Goal: Task Accomplishment & Management: Manage account settings

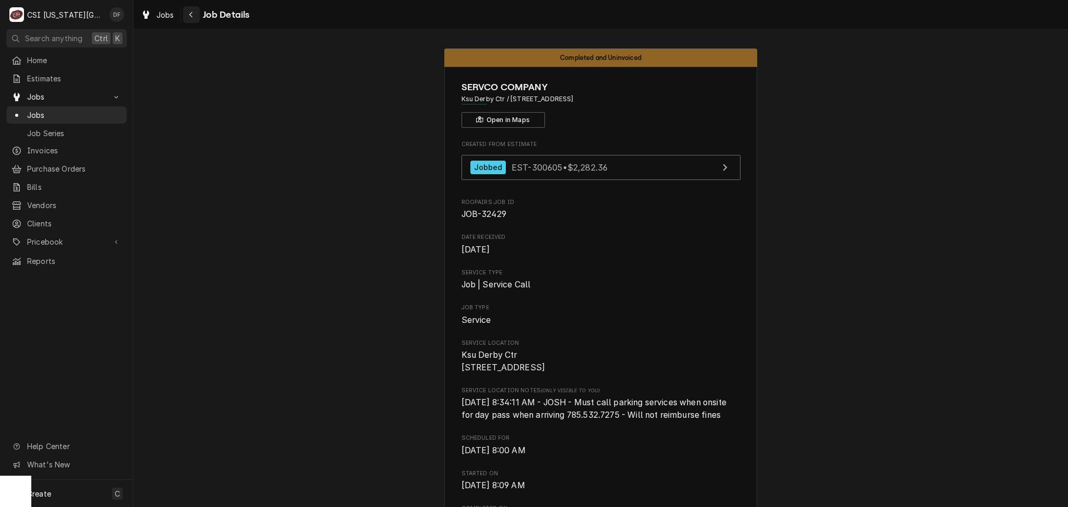
click at [188, 19] on div "Navigate back" at bounding box center [191, 14] width 10 height 10
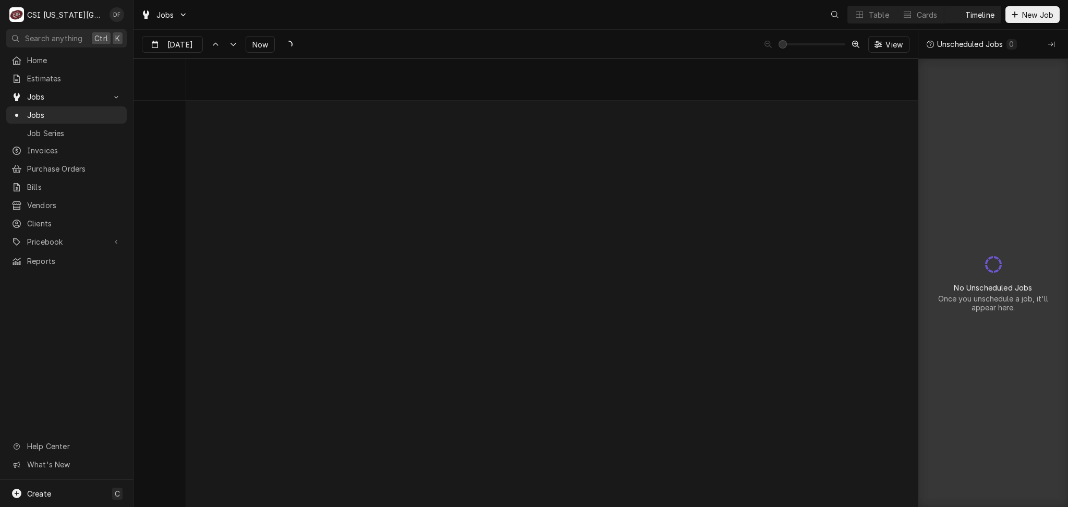
scroll to position [8457, 0]
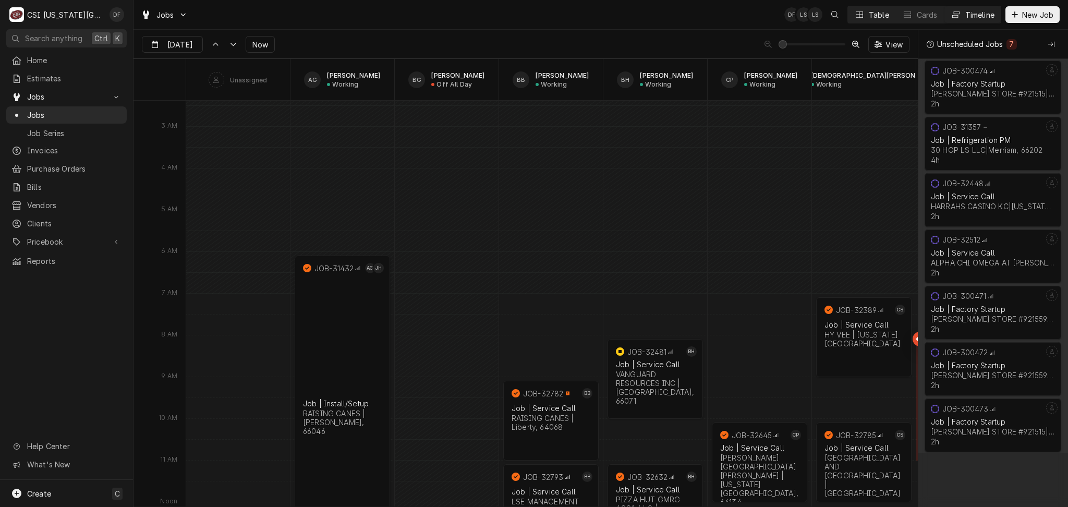
click at [880, 15] on div "Table" at bounding box center [879, 14] width 20 height 11
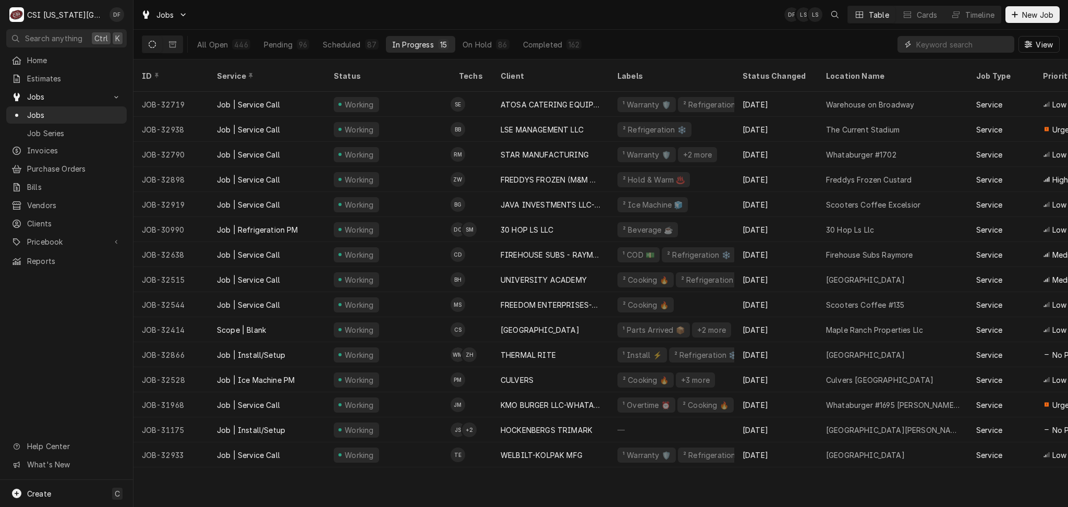
click at [935, 46] on input "Dynamic Content Wrapper" at bounding box center [963, 44] width 93 height 17
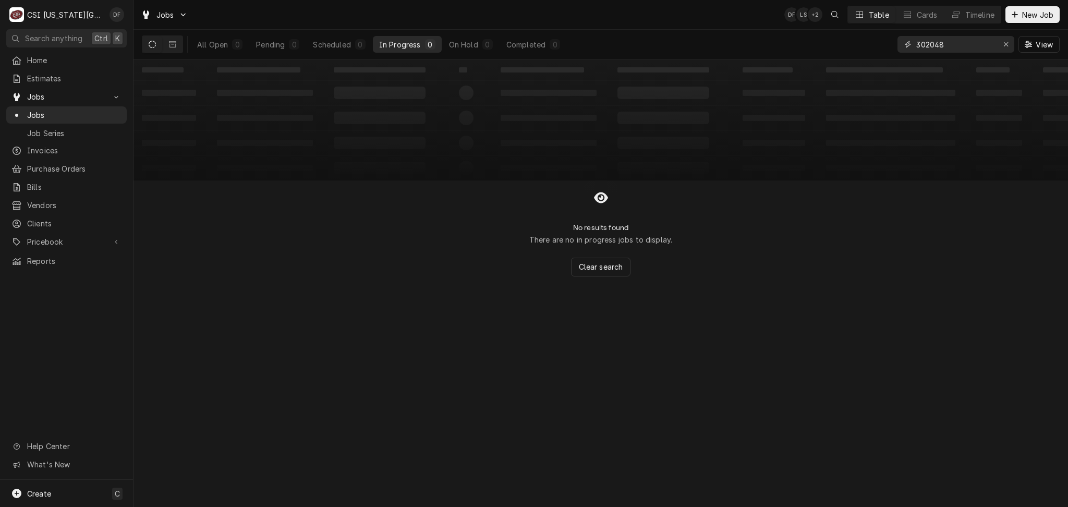
drag, startPoint x: 963, startPoint y: 44, endPoint x: 835, endPoint y: 47, distance: 128.4
click at [835, 47] on div "All Open 0 Pending 0 Scheduled 0 In Progress 0 On Hold 0 Completed 0 302048 View" at bounding box center [601, 44] width 918 height 29
type input "31944"
click at [477, 44] on div "On Hold" at bounding box center [463, 44] width 29 height 11
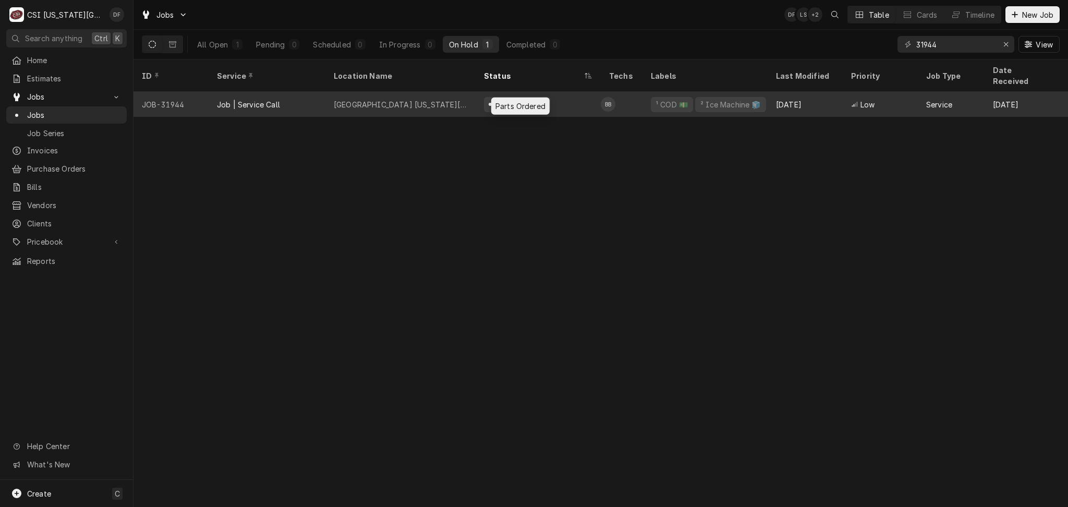
click at [515, 99] on div "Parts Ordered" at bounding box center [520, 104] width 53 height 11
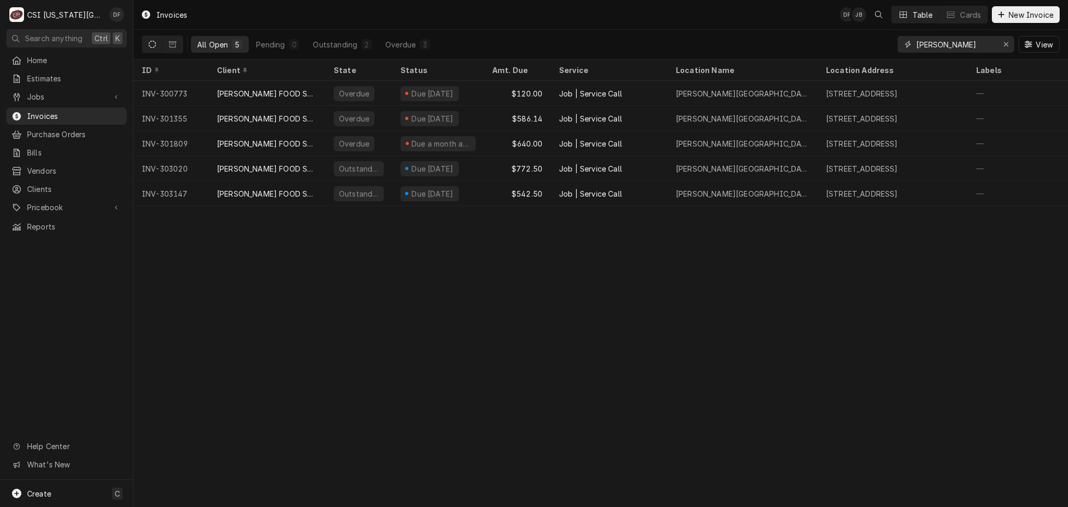
drag, startPoint x: 930, startPoint y: 44, endPoint x: 896, endPoint y: 44, distance: 33.4
click at [896, 44] on div "All Open 5 Pending 0 Outstanding 2 Overdue 3 fellers View" at bounding box center [601, 44] width 918 height 29
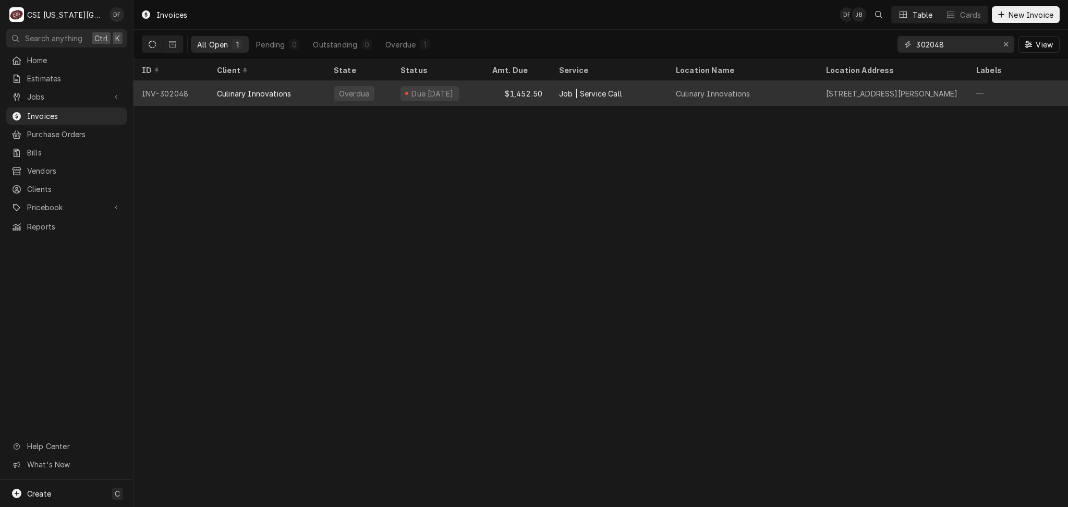
type input "302048"
click at [697, 95] on div "Culinary Innovations" at bounding box center [713, 93] width 74 height 11
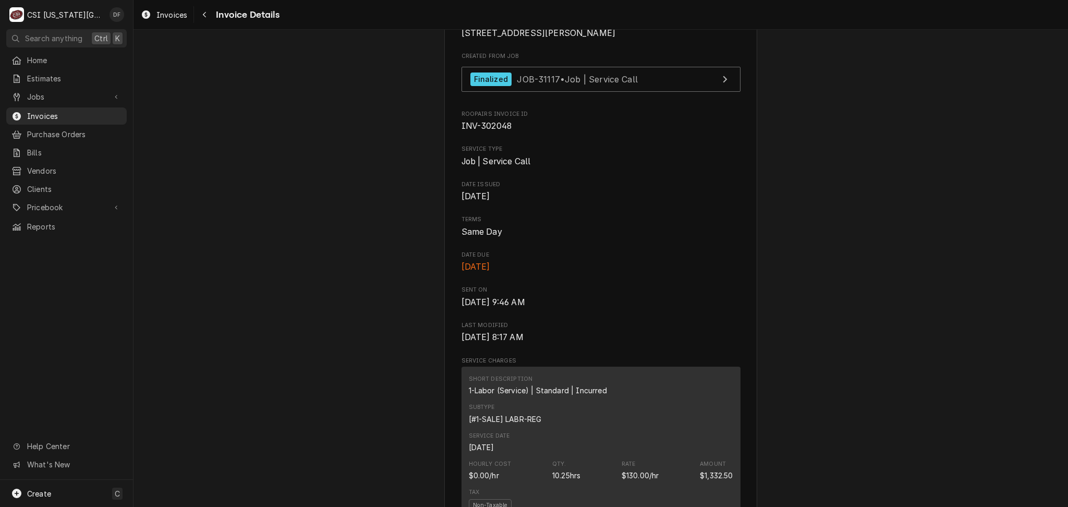
scroll to position [278, 0]
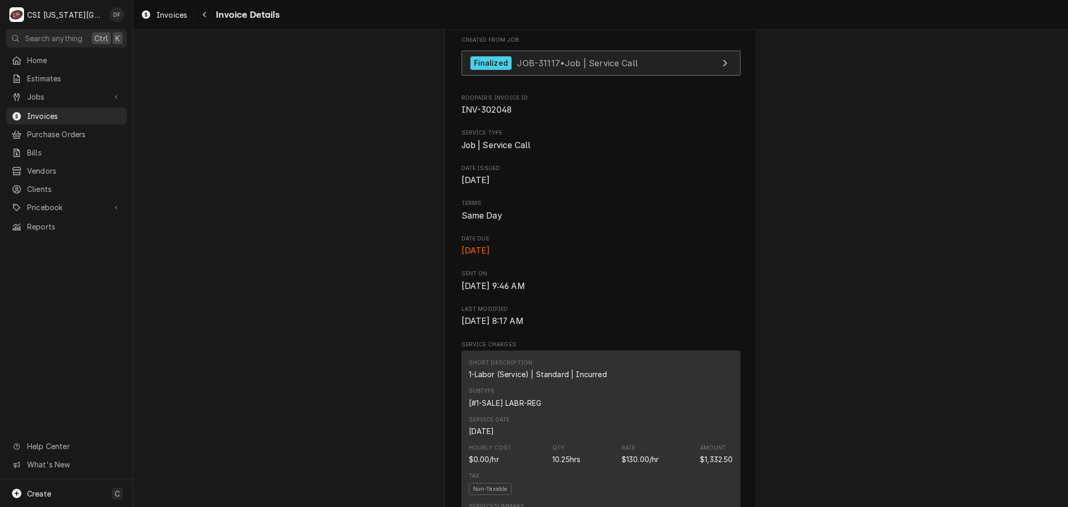
click at [581, 68] on span "JOB-31117 • Job | Service Call" at bounding box center [577, 62] width 121 height 10
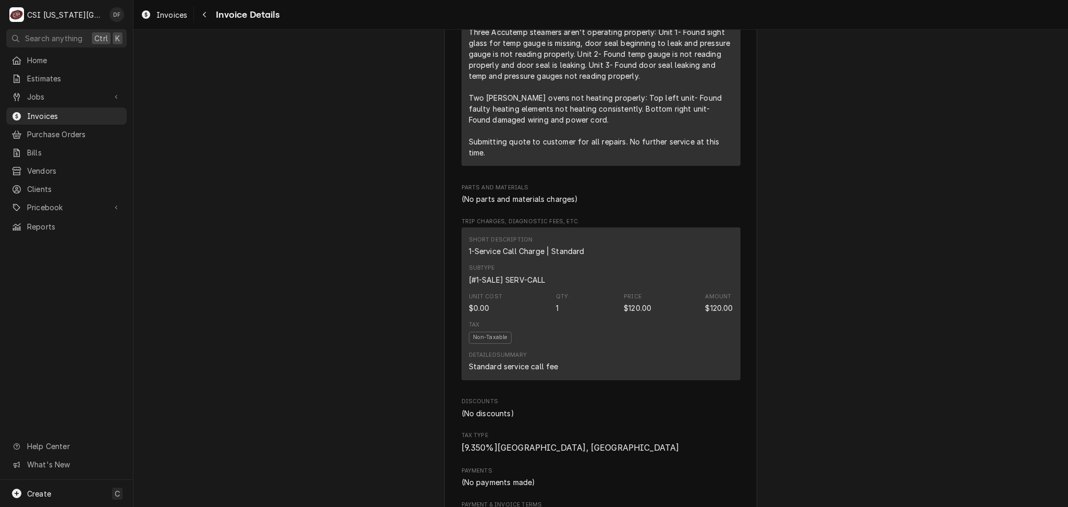
scroll to position [765, 0]
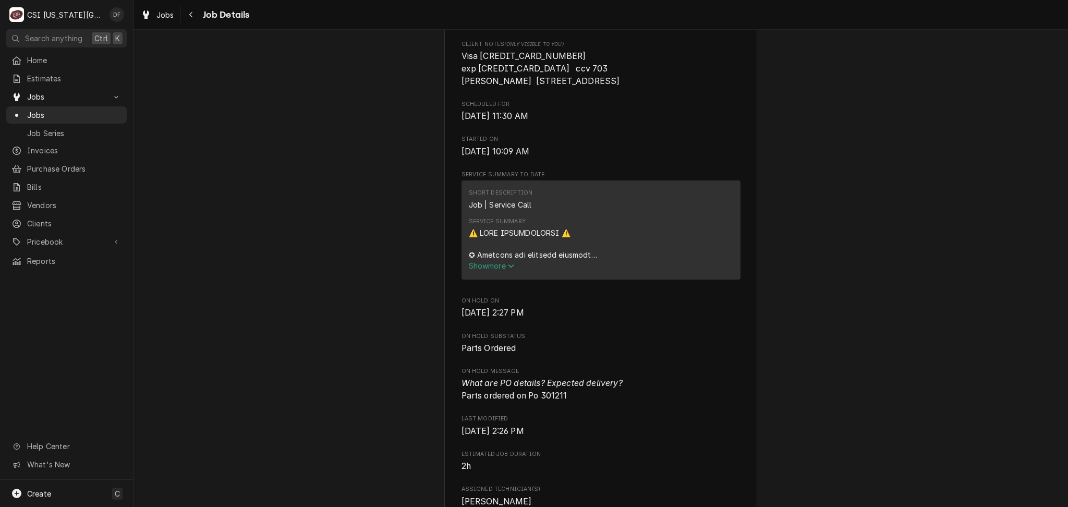
scroll to position [347, 0]
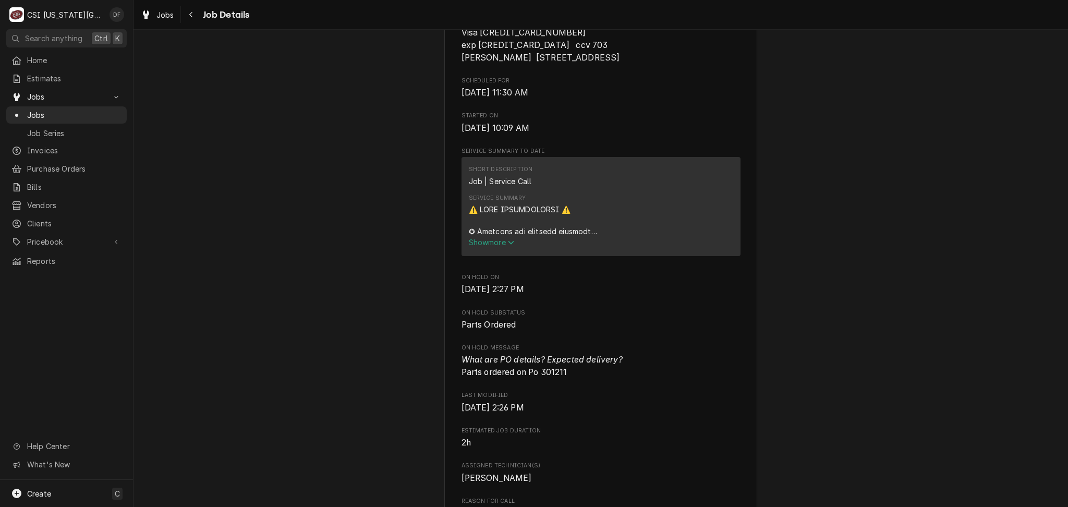
click at [488, 247] on span "Show more" at bounding box center [492, 242] width 46 height 9
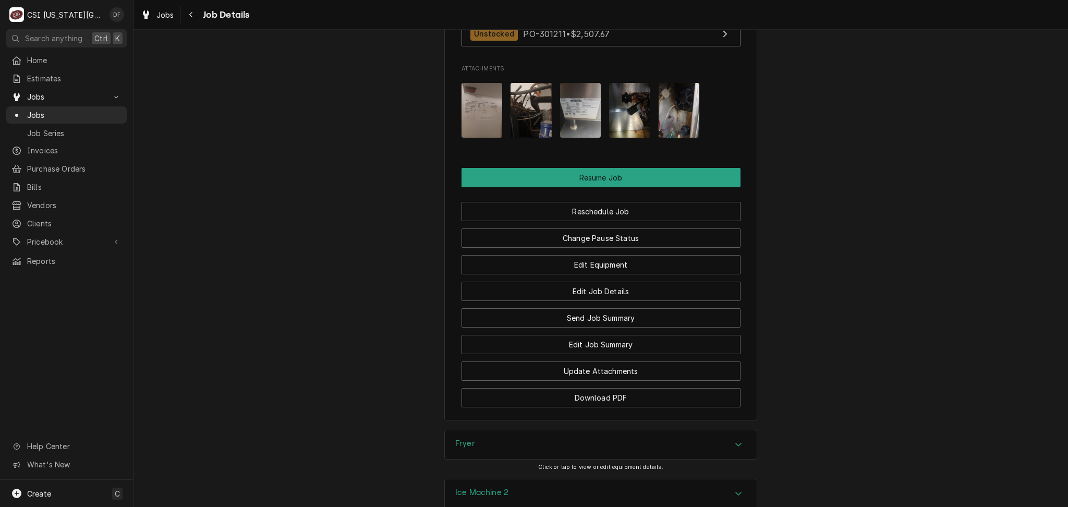
scroll to position [2250, 0]
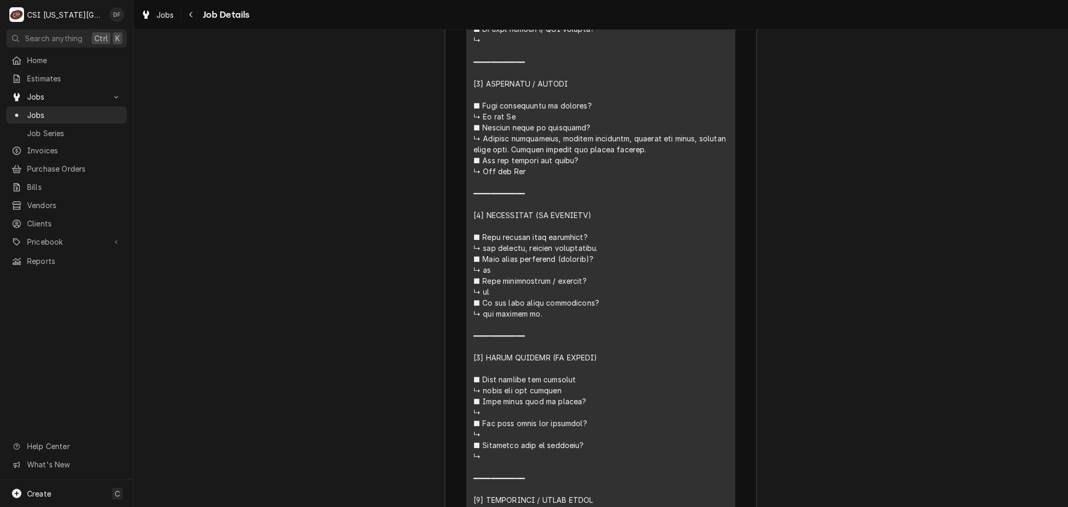
scroll to position [3696, 0]
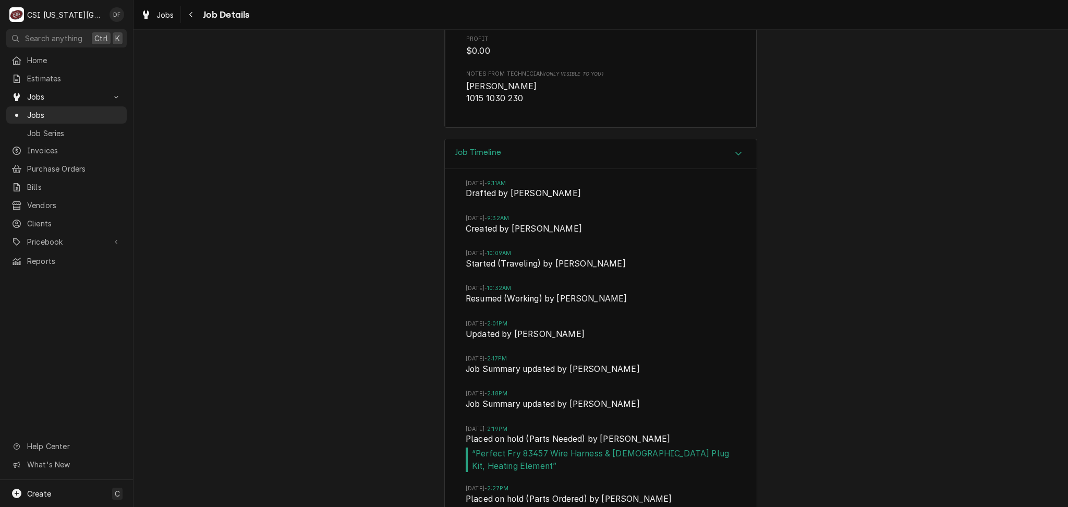
scroll to position [4041, 0]
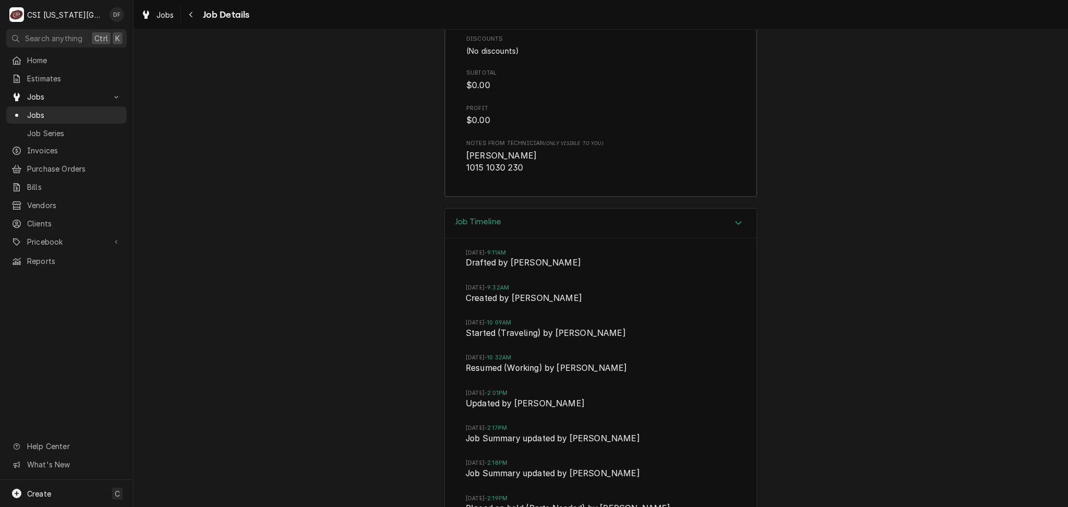
drag, startPoint x: 515, startPoint y: 382, endPoint x: 539, endPoint y: 382, distance: 24.0
copy span "83457"
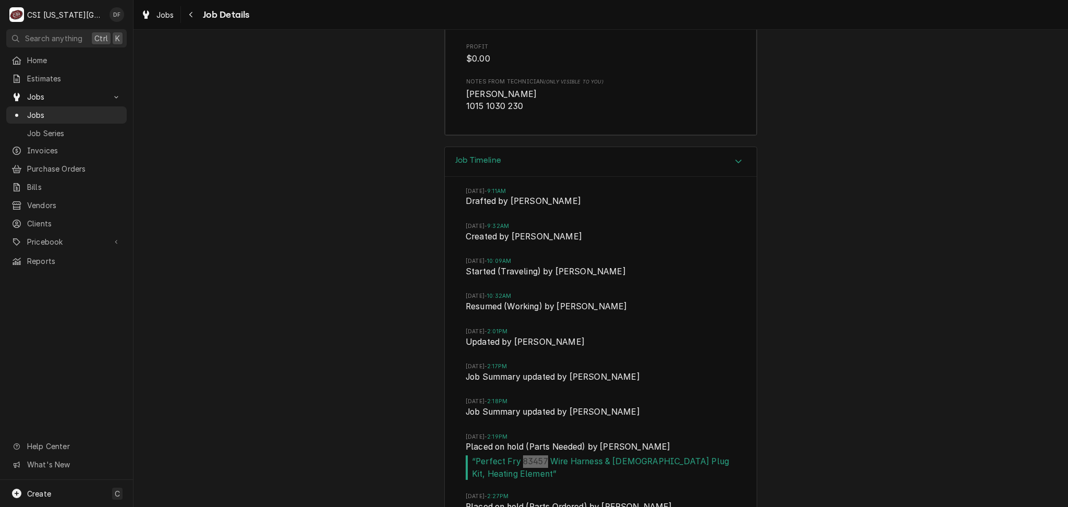
scroll to position [4110, 0]
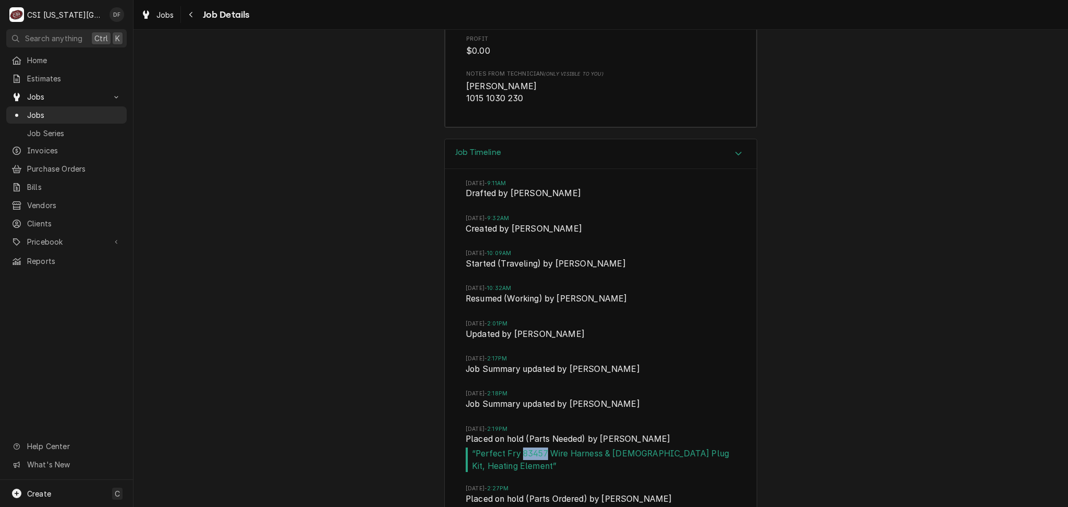
copy span "83457"
click at [190, 16] on icon "Navigate back" at bounding box center [191, 14] width 5 height 7
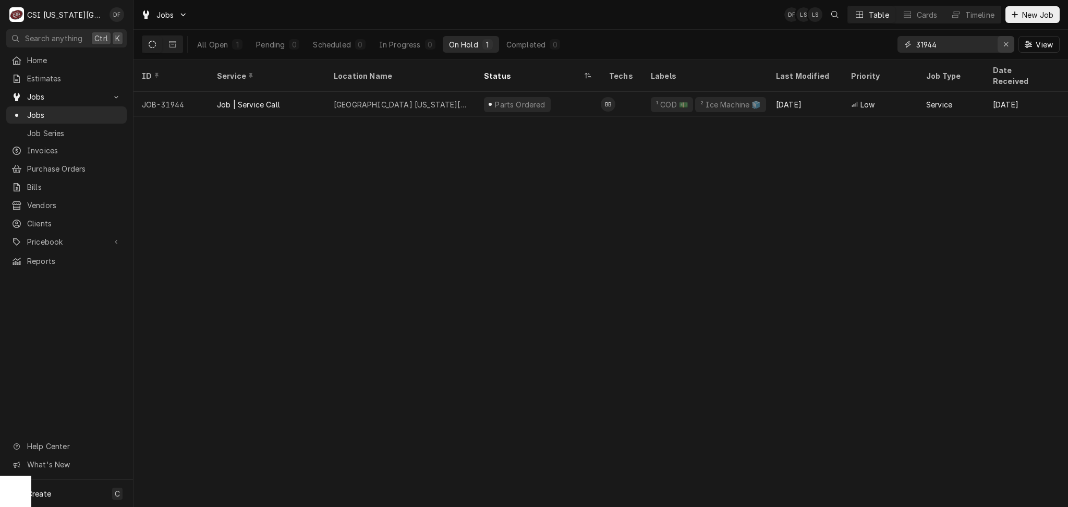
click at [1008, 46] on div "Erase input" at bounding box center [1006, 44] width 10 height 10
type input "[PERSON_NAME]"
click at [420, 49] on div "In Progress" at bounding box center [401, 44] width 42 height 11
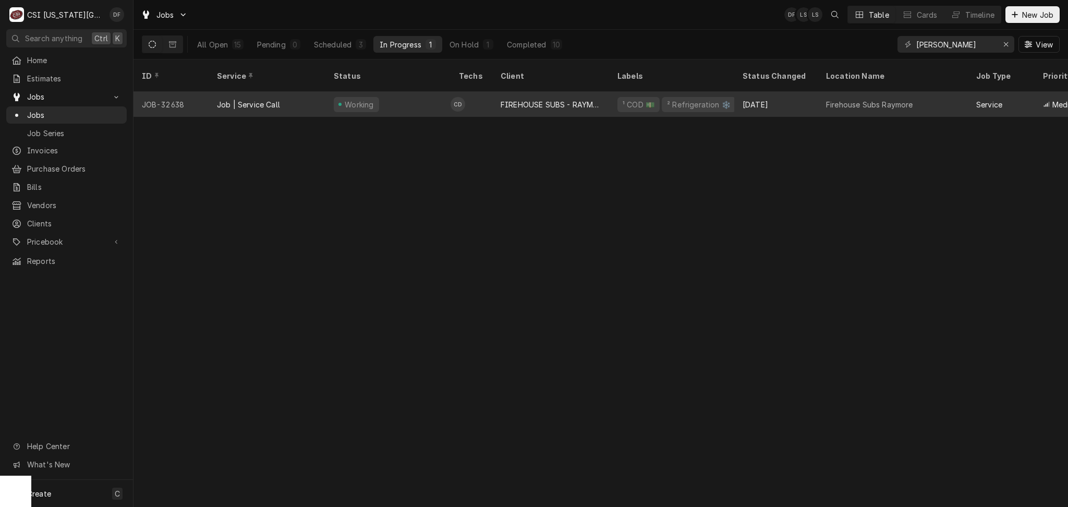
click at [508, 99] on div "FIREHOUSE SUBS - RAYMORE" at bounding box center [551, 104] width 100 height 11
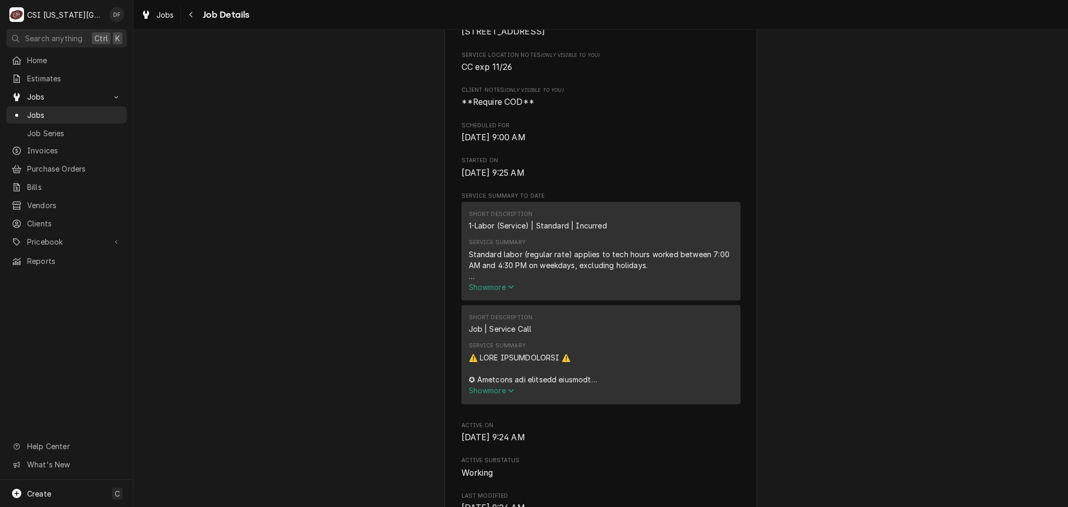
scroll to position [347, 0]
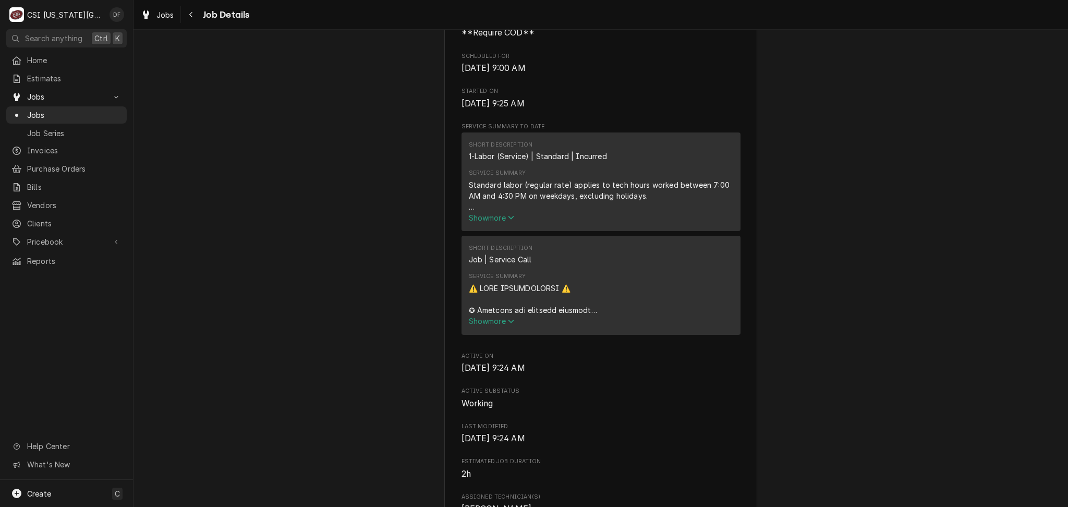
click at [487, 326] on span "Show more" at bounding box center [492, 321] width 46 height 9
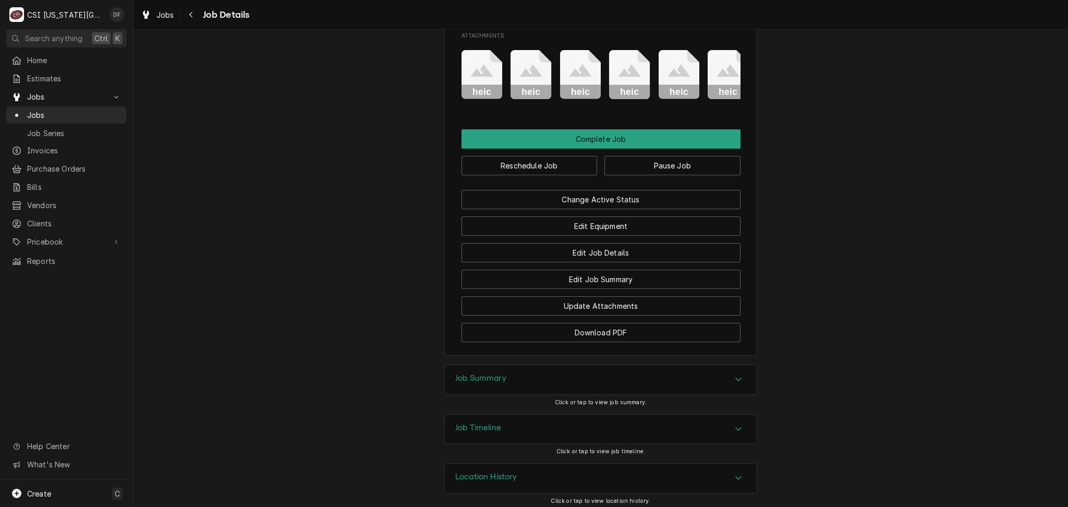
scroll to position [2353, 0]
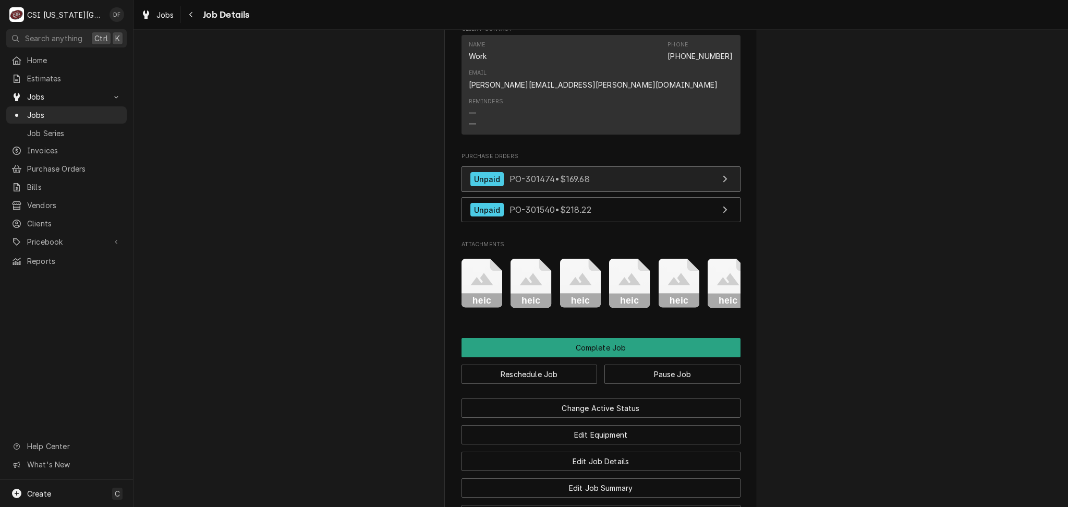
click at [555, 172] on div "Unpaid PO-301474 • $169.68" at bounding box center [530, 179] width 119 height 14
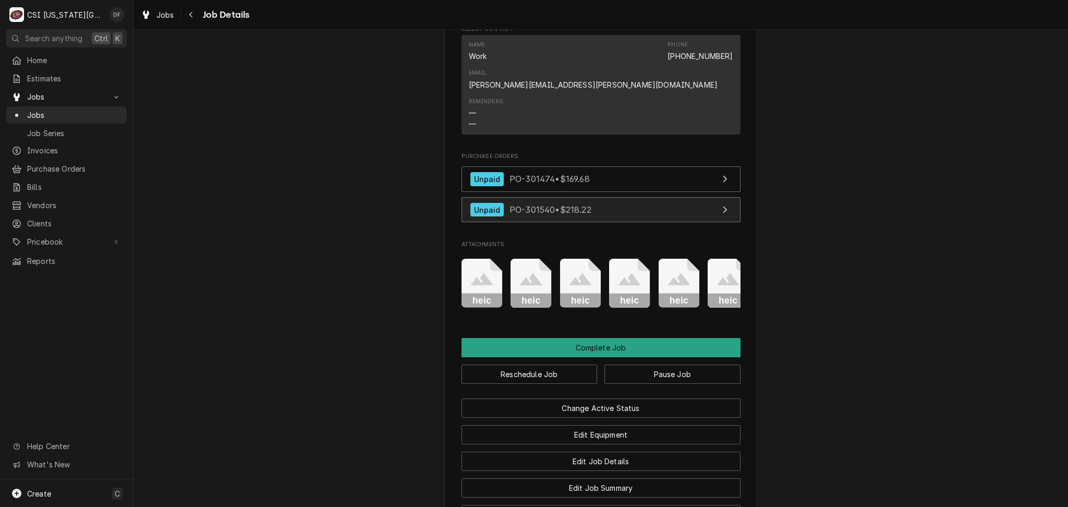
click at [570, 205] on span "PO-301540 • $218.22" at bounding box center [551, 210] width 82 height 10
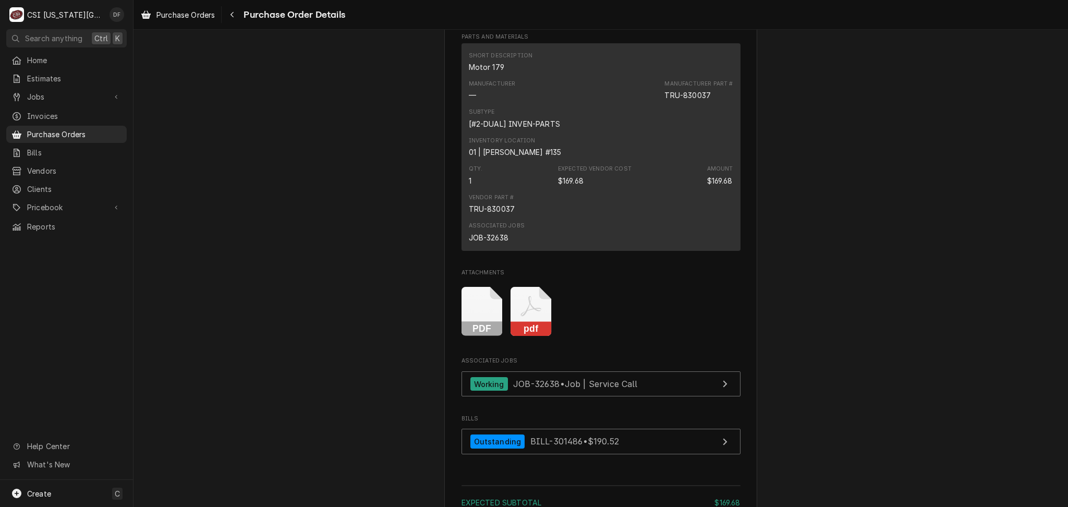
scroll to position [695, 0]
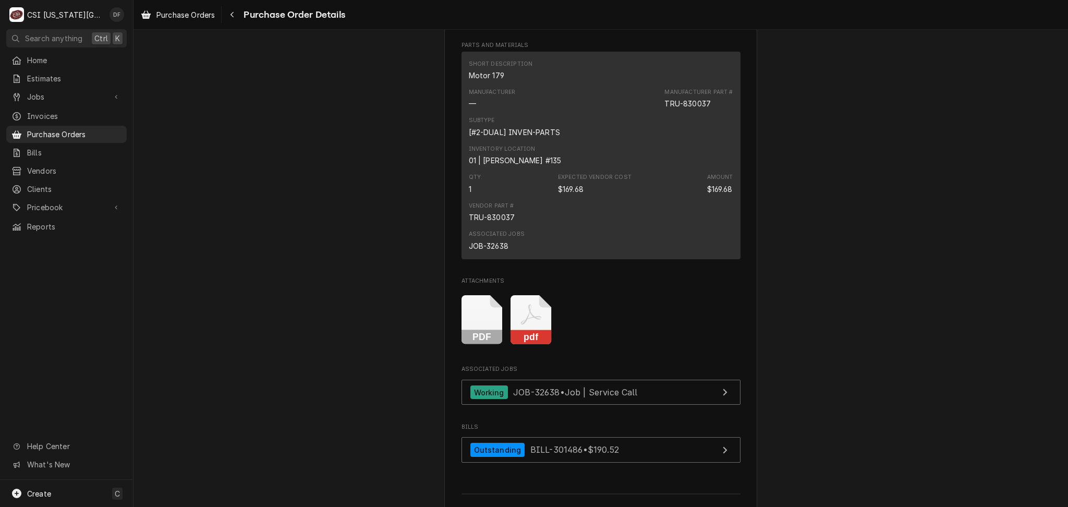
click at [505, 223] on div "TRU-830037" at bounding box center [492, 217] width 46 height 11
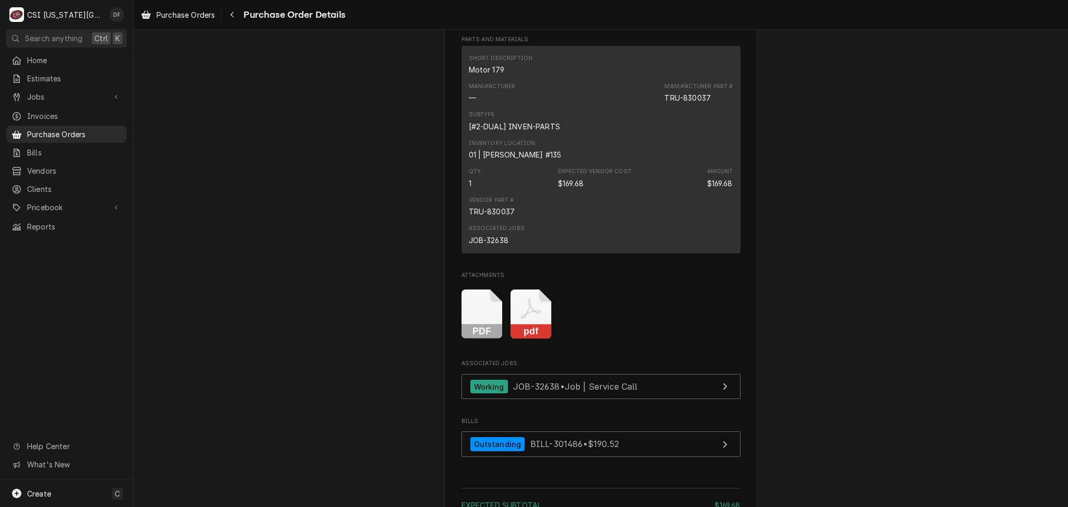
scroll to position [556, 0]
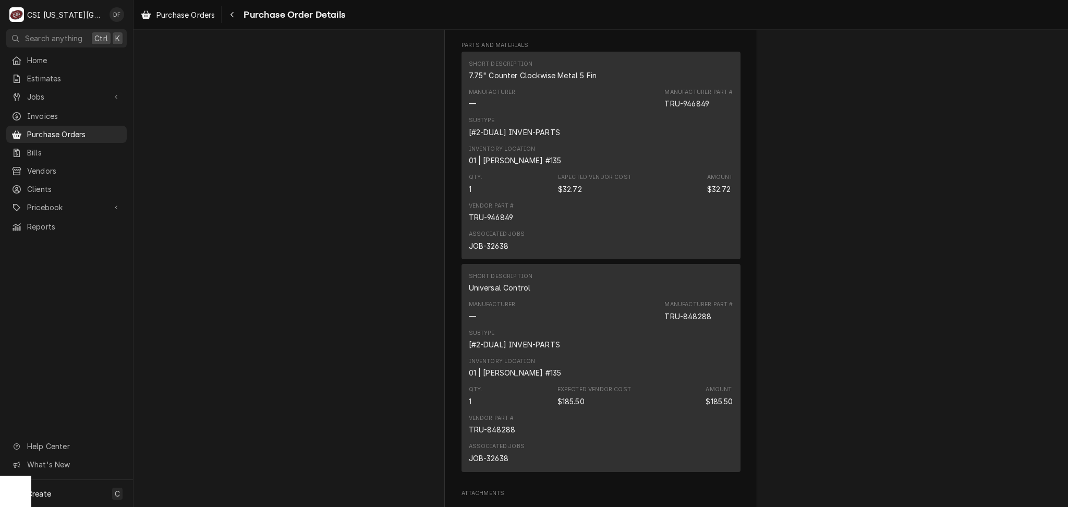
scroll to position [765, 0]
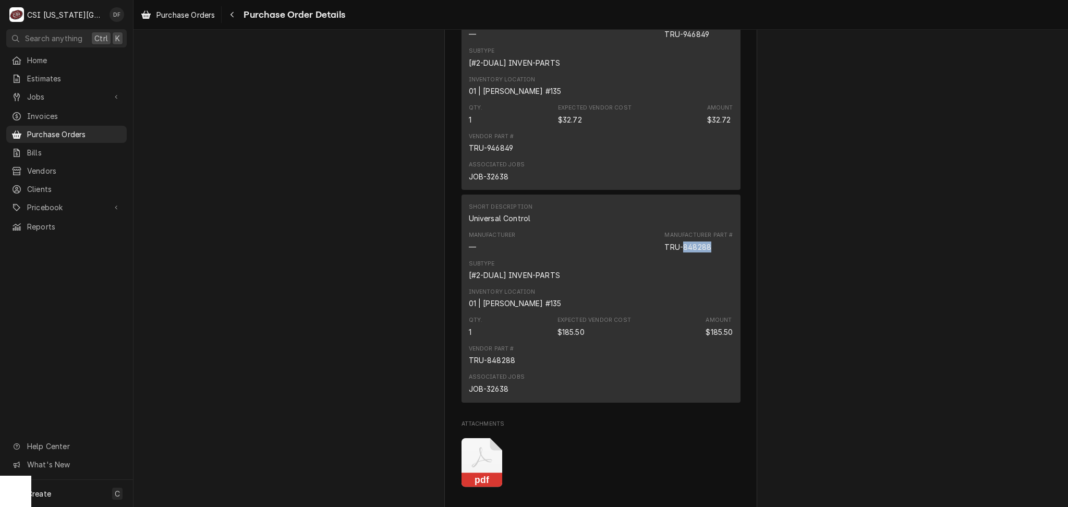
drag, startPoint x: 706, startPoint y: 276, endPoint x: 687, endPoint y: 280, distance: 19.1
click at [683, 252] on div "TRU-848288" at bounding box center [688, 247] width 47 height 11
click at [707, 252] on div "Manufacturer Part # TRU-848288" at bounding box center [699, 241] width 68 height 21
click at [648, 284] on div "Subtype [#2-DUAL] INVEN-PARTS" at bounding box center [601, 270] width 264 height 28
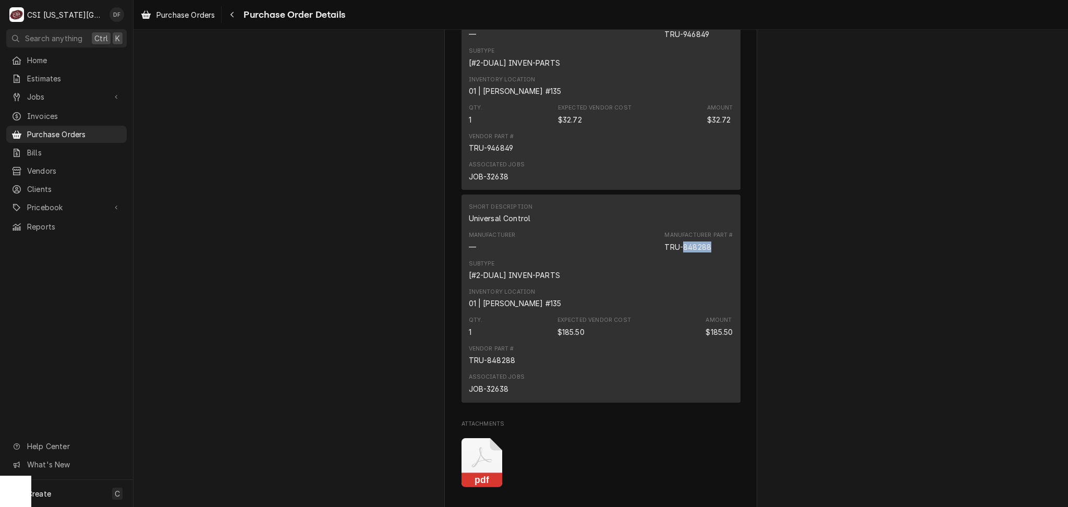
drag, startPoint x: 678, startPoint y: 279, endPoint x: 706, endPoint y: 279, distance: 28.2
click at [706, 252] on div "TRU-848288" at bounding box center [688, 247] width 47 height 11
copy div "848288"
